Goal: Check status: Check status

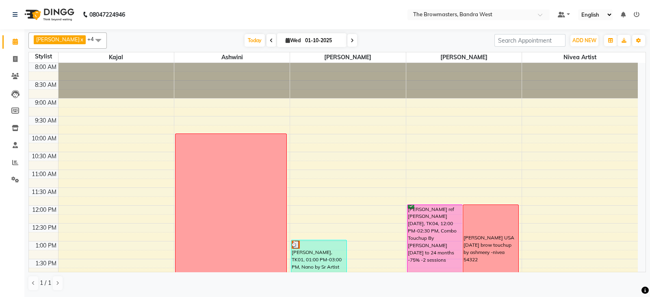
scroll to position [162, 0]
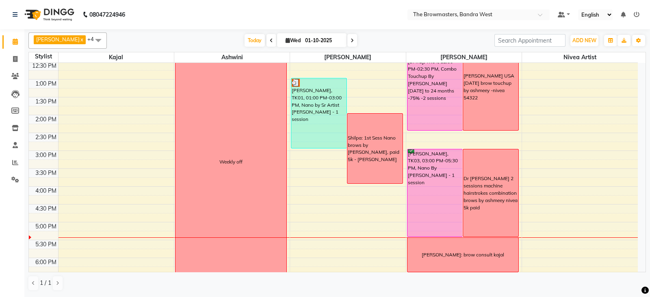
click at [289, 40] on icon at bounding box center [288, 40] width 4 height 5
select select "10"
select select "2025"
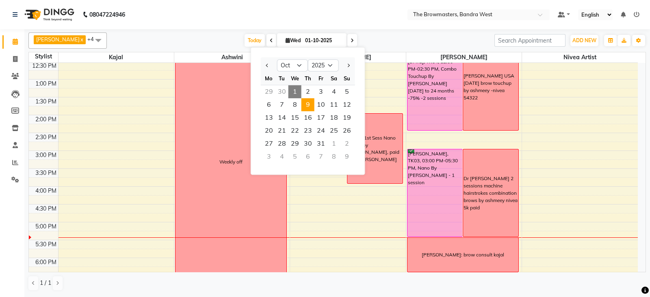
click at [309, 107] on span "9" at bounding box center [308, 104] width 13 height 13
type input "[DATE]"
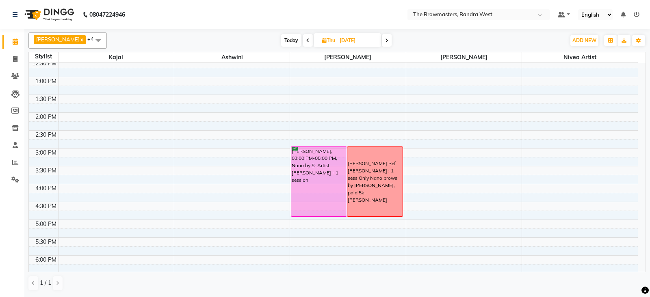
scroll to position [171, 0]
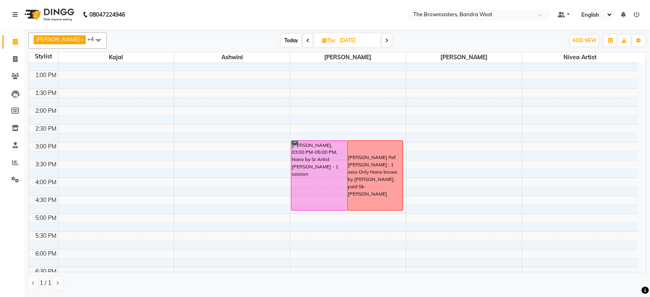
click at [323, 39] on icon at bounding box center [324, 40] width 4 height 5
select select "10"
select select "2025"
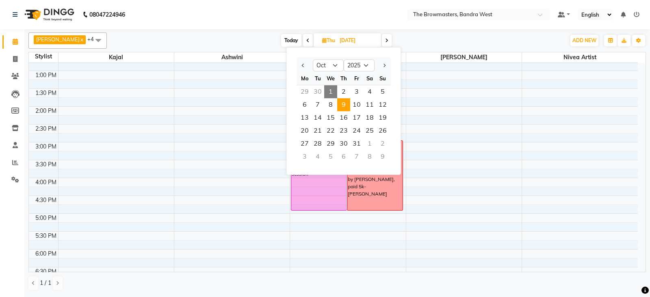
click at [329, 88] on span "1" at bounding box center [330, 91] width 13 height 13
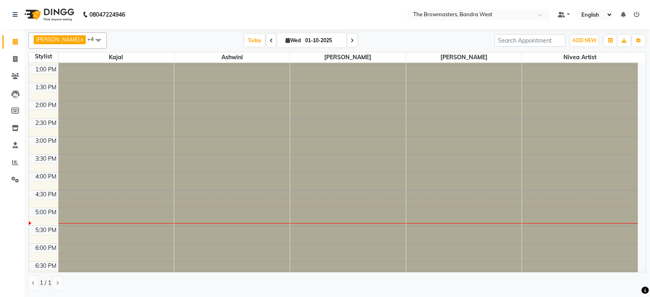
scroll to position [0, 0]
click at [350, 41] on span at bounding box center [352, 40] width 10 height 13
type input "02-10-2025"
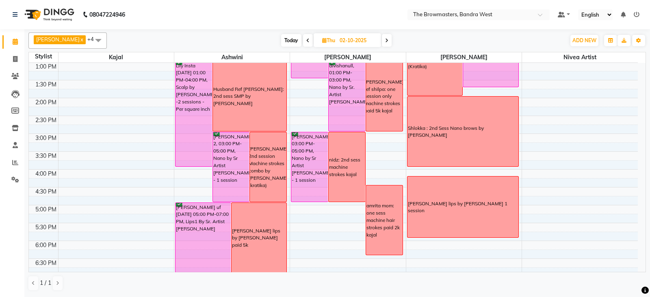
scroll to position [181, 0]
